Goal: Answer question/provide support: Share knowledge or assist other users

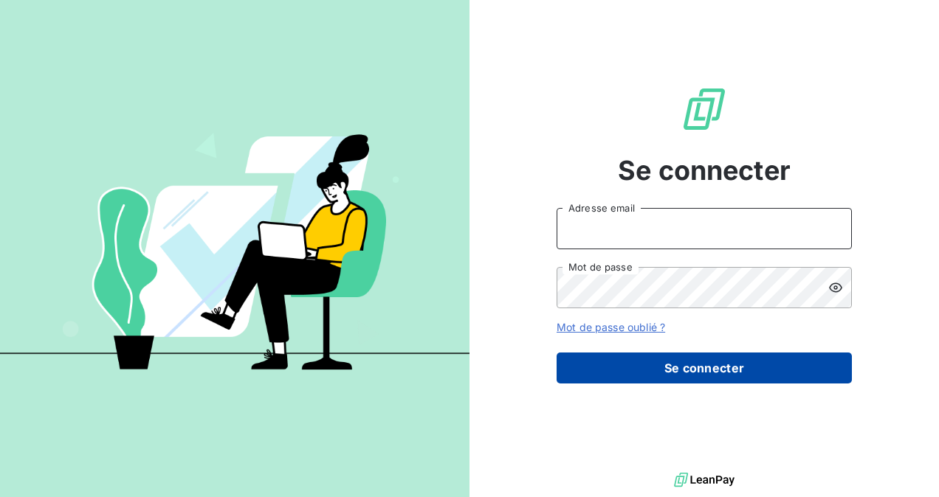
type input "[EMAIL_ADDRESS][DOMAIN_NAME]"
click at [720, 370] on button "Se connecter" at bounding box center [703, 368] width 295 height 31
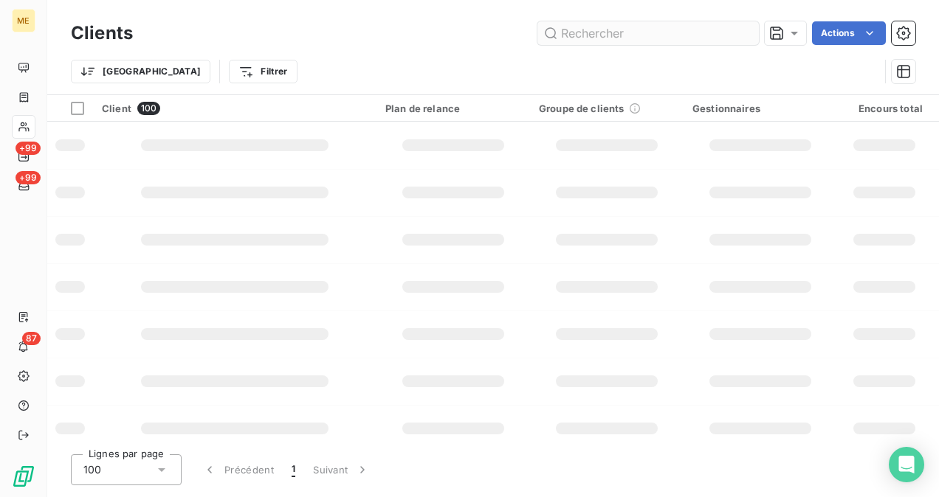
click at [629, 40] on input "text" at bounding box center [647, 33] width 221 height 24
type input "essam"
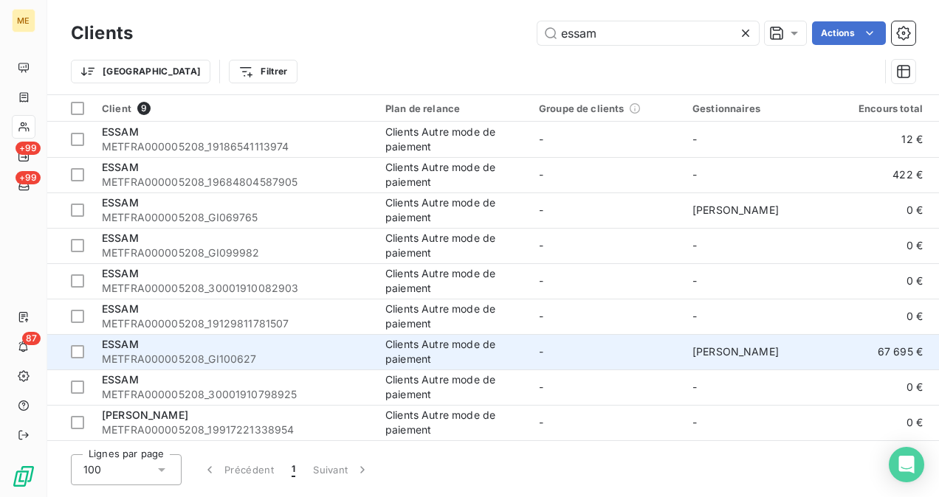
click at [482, 342] on div "Clients Autre mode de paiement" at bounding box center [453, 352] width 136 height 30
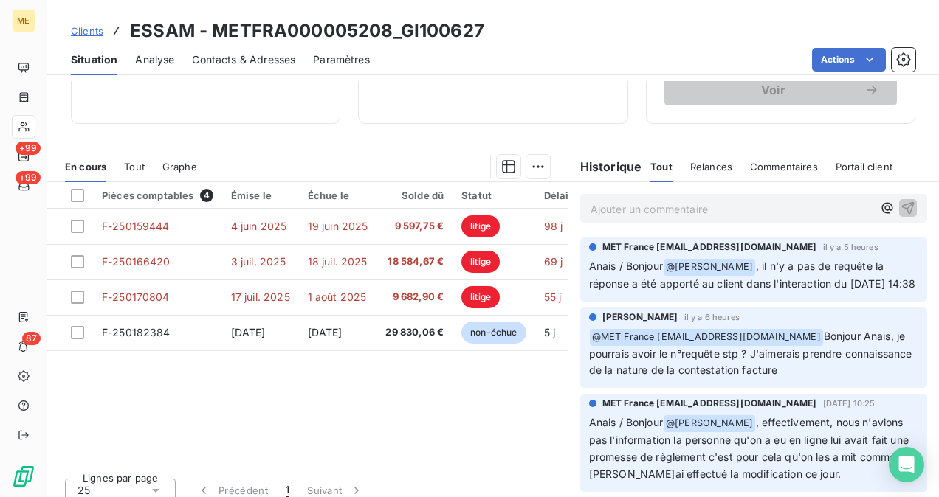
scroll to position [382, 0]
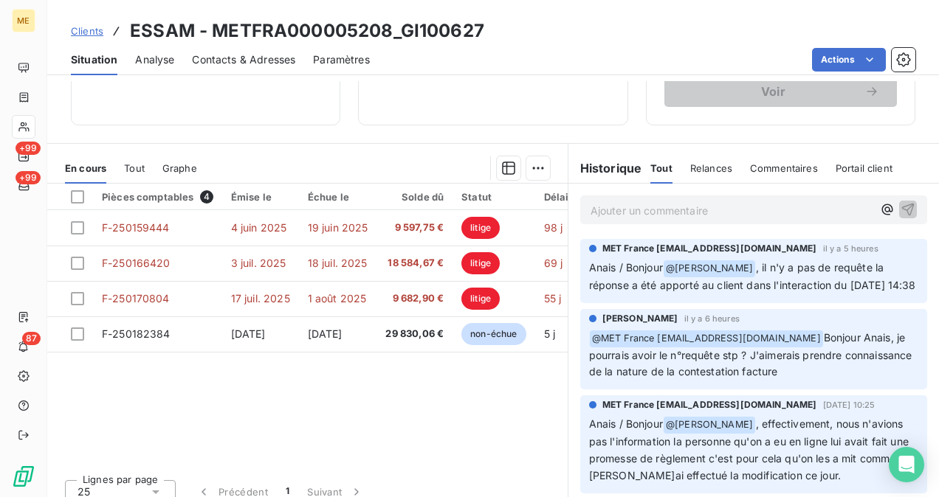
click at [704, 223] on div "Ajouter un commentaire ﻿" at bounding box center [753, 210] width 347 height 29
click at [701, 216] on p "Ajouter un commentaire ﻿" at bounding box center [731, 210] width 282 height 18
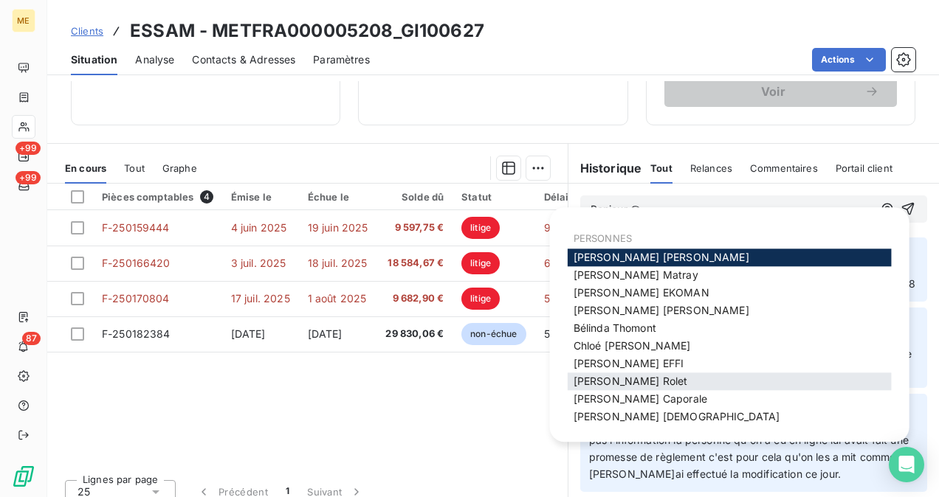
scroll to position [93, 0]
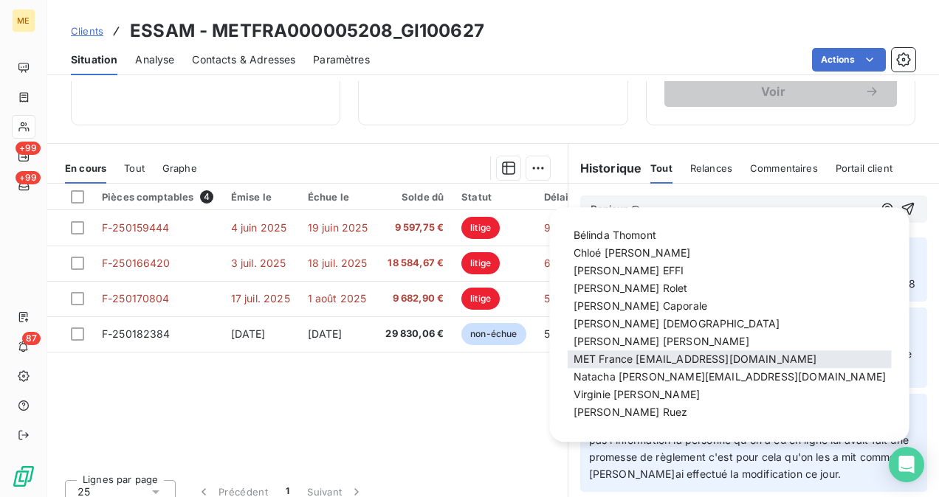
click at [666, 351] on div "MET France [EMAIL_ADDRESS][DOMAIN_NAME]" at bounding box center [729, 360] width 324 height 18
click at [688, 357] on span "MET France [EMAIL_ADDRESS][DOMAIN_NAME]" at bounding box center [695, 359] width 244 height 13
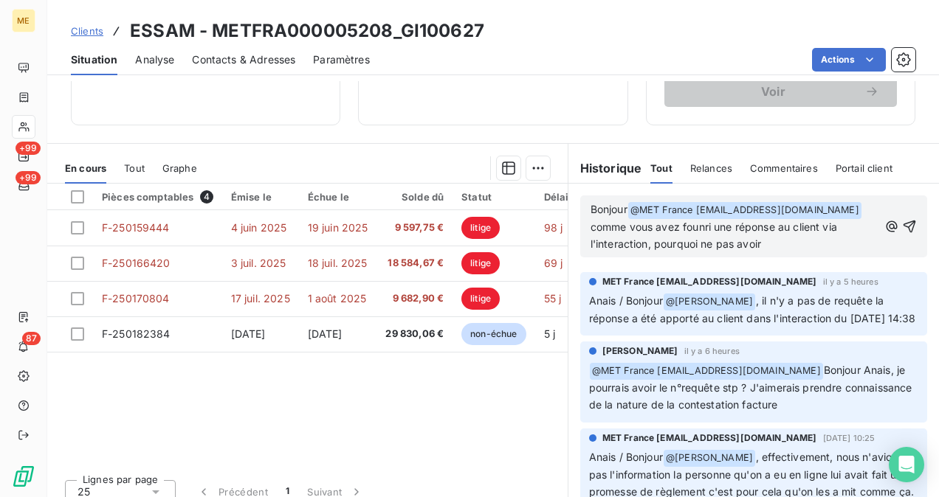
click at [683, 246] on span "comme vous avez founri une réponse au client via l'interaction, pourquoi ne pas…" at bounding box center [714, 236] width 249 height 30
click at [763, 253] on p "Bonjour @ MET [GEOGRAPHIC_DATA] [EMAIL_ADDRESS][DOMAIN_NAME] ﻿ comme vous avez …" at bounding box center [734, 227] width 288 height 52
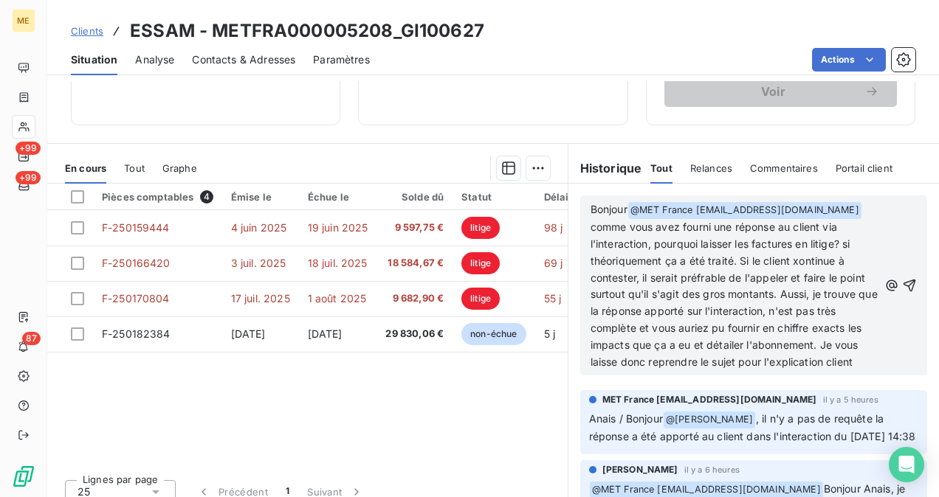
click at [776, 357] on span "comme vous avez fourni une réponse au client via l'interaction, pourquoi laisse…" at bounding box center [735, 295] width 290 height 148
click at [729, 371] on p "Bonjour @ MET [GEOGRAPHIC_DATA] [EMAIL_ADDRESS][DOMAIN_NAME] ﻿ comme vous avez …" at bounding box center [734, 286] width 288 height 170
click at [792, 275] on span "comme vous avez fourni une réponse au client via l'interaction, pourquoi laisse…" at bounding box center [735, 295] width 290 height 148
click at [691, 293] on span "comme vous avez fourni une réponse au client via l'interaction, pourquoi laisse…" at bounding box center [735, 295] width 290 height 148
click at [709, 371] on p "Bonjour @ MET [GEOGRAPHIC_DATA] [EMAIL_ADDRESS][DOMAIN_NAME] ﻿ comme vous avez …" at bounding box center [734, 286] width 288 height 170
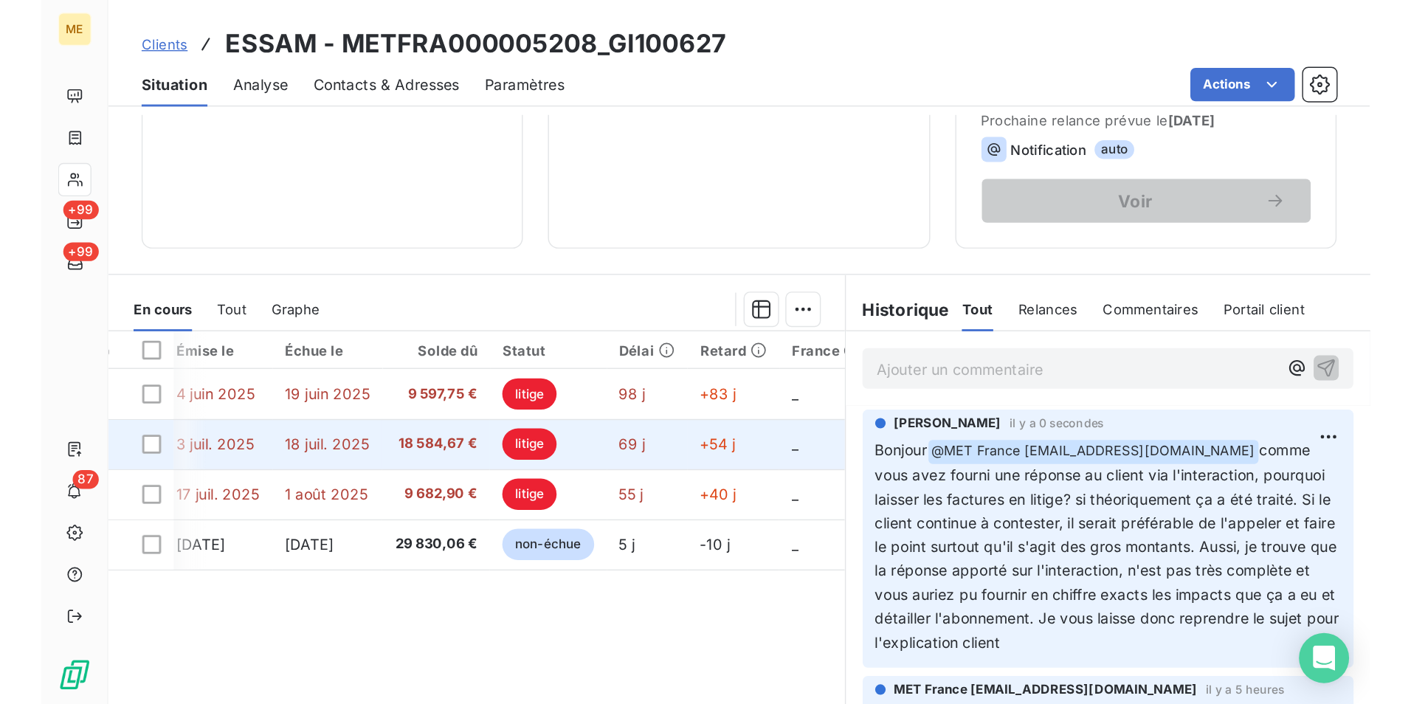
scroll to position [0, 135]
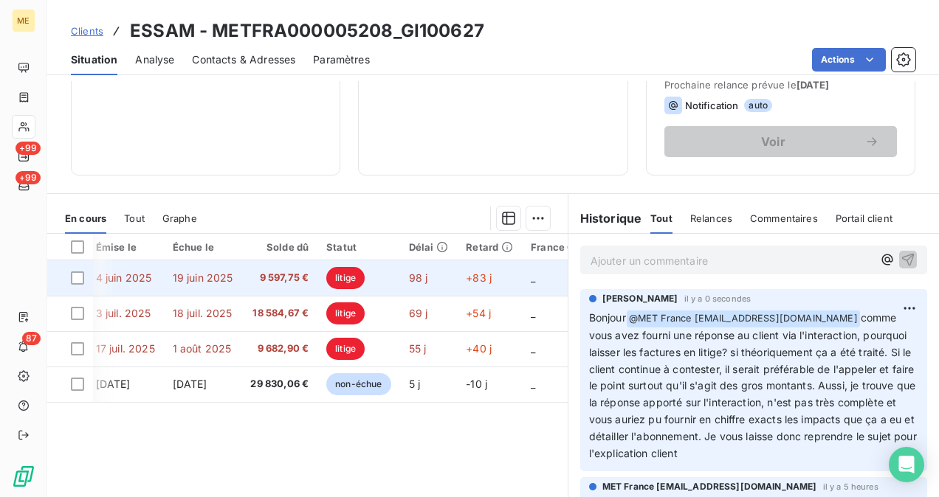
click at [412, 273] on td "98 j" at bounding box center [429, 277] width 58 height 35
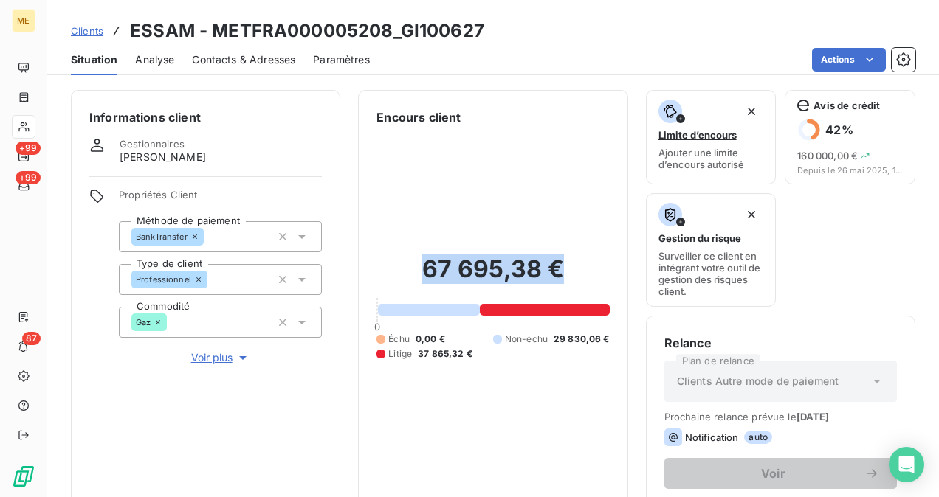
drag, startPoint x: 401, startPoint y: 260, endPoint x: 583, endPoint y: 279, distance: 183.2
click at [583, 279] on h2 "67 695,38 €" at bounding box center [492, 277] width 232 height 44
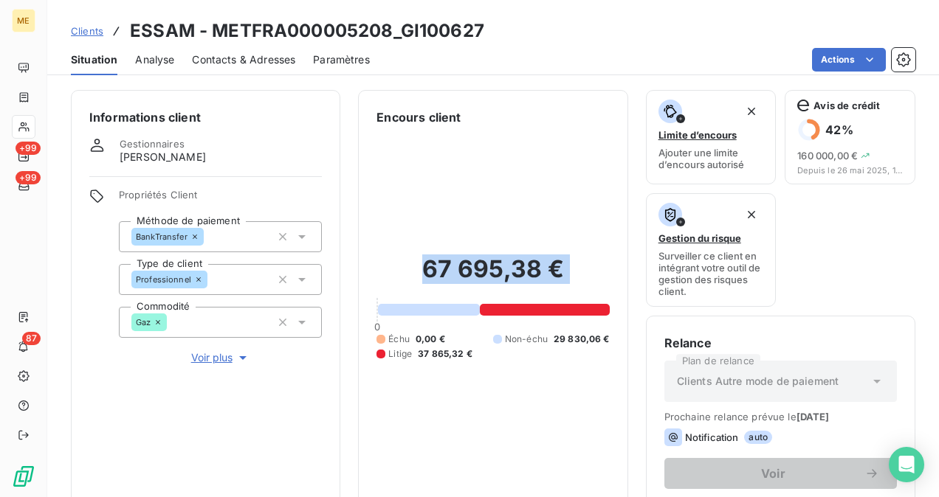
click at [583, 279] on h2 "67 695,38 €" at bounding box center [492, 277] width 232 height 44
click at [610, 69] on div "Actions" at bounding box center [651, 60] width 528 height 24
drag, startPoint x: 610, startPoint y: 69, endPoint x: 563, endPoint y: 72, distance: 47.3
click at [610, 69] on div "Actions" at bounding box center [651, 60] width 528 height 24
